Goal: Information Seeking & Learning: Understand process/instructions

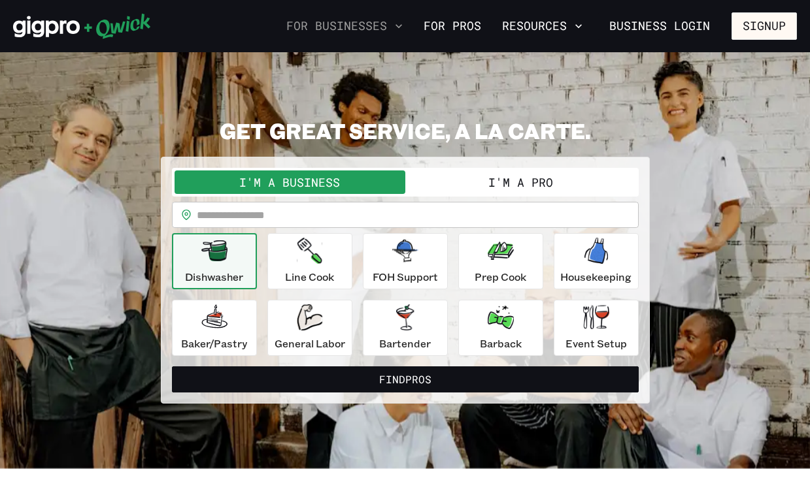
click at [405, 28] on icon "button" at bounding box center [398, 26] width 13 height 13
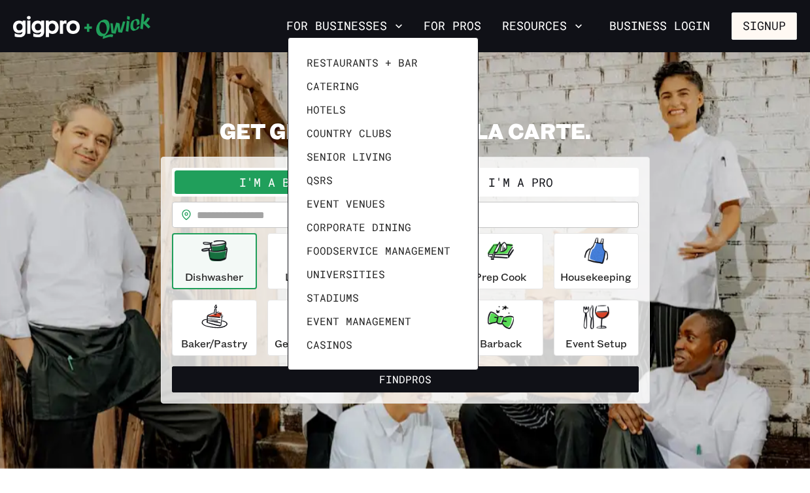
click at [583, 29] on div at bounding box center [405, 246] width 810 height 493
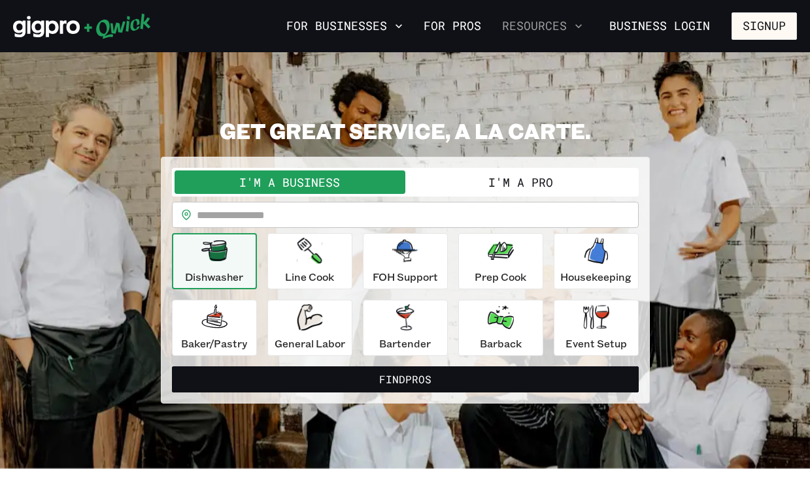
click at [576, 25] on icon "button" at bounding box center [578, 26] width 13 height 13
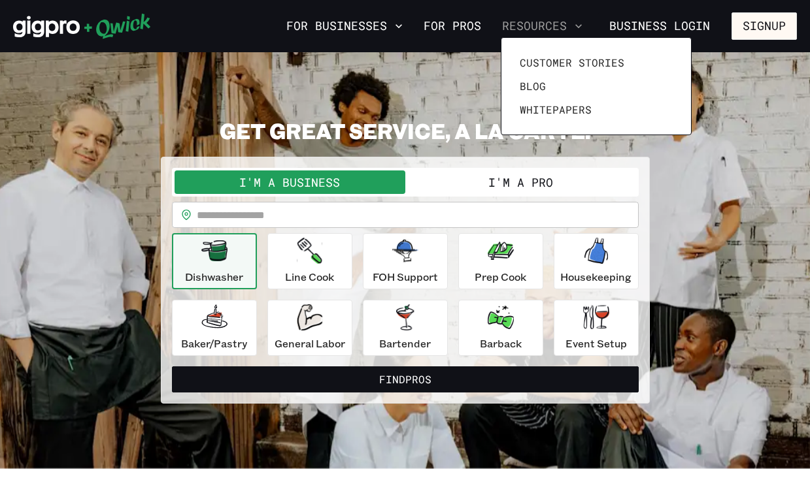
click at [576, 25] on div at bounding box center [405, 246] width 810 height 493
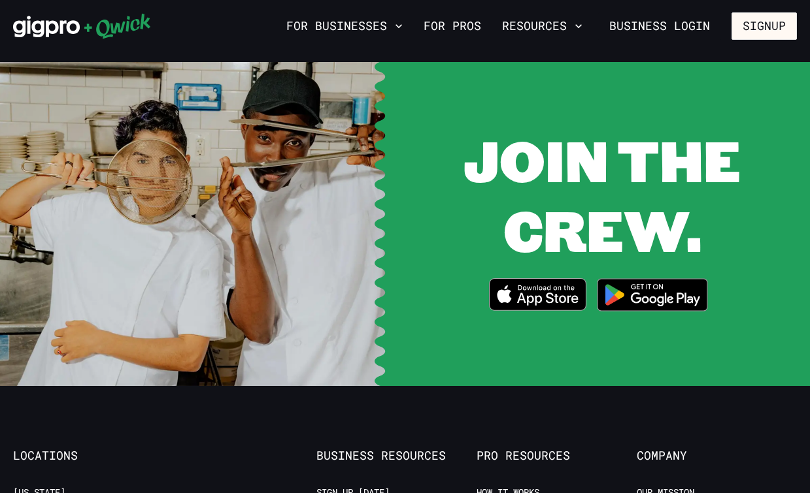
scroll to position [2506, 0]
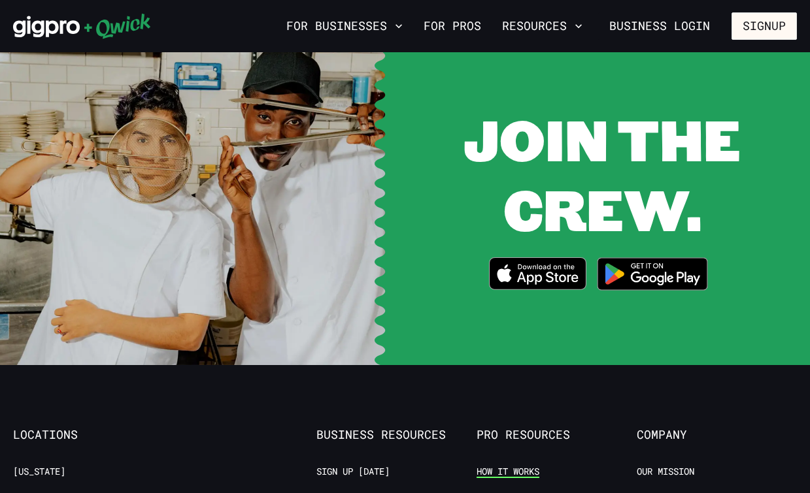
click at [491, 466] on link "How it Works" at bounding box center [507, 472] width 63 height 12
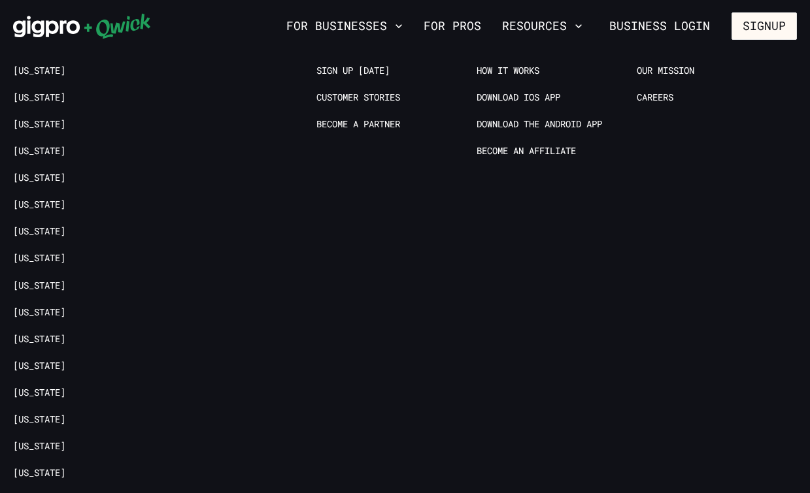
scroll to position [2552, 0]
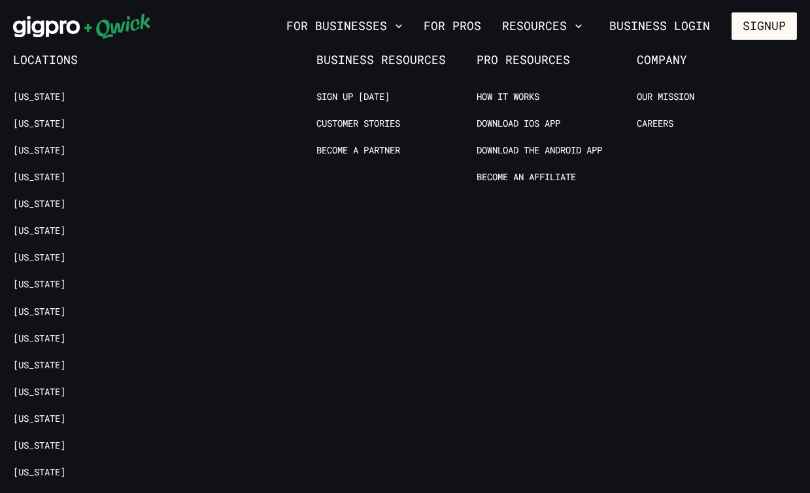
scroll to position [2506, 0]
